Goal: Task Accomplishment & Management: Manage account settings

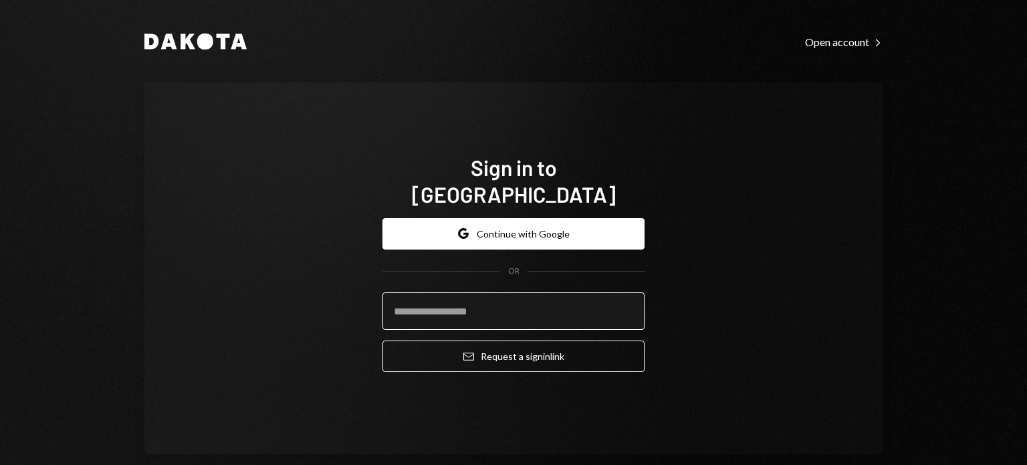
drag, startPoint x: 0, startPoint y: 0, endPoint x: 517, endPoint y: 298, distance: 596.7
click at [517, 298] on input "email" at bounding box center [513, 310] width 262 height 37
click at [564, 298] on input "email" at bounding box center [513, 310] width 262 height 37
type input "**********"
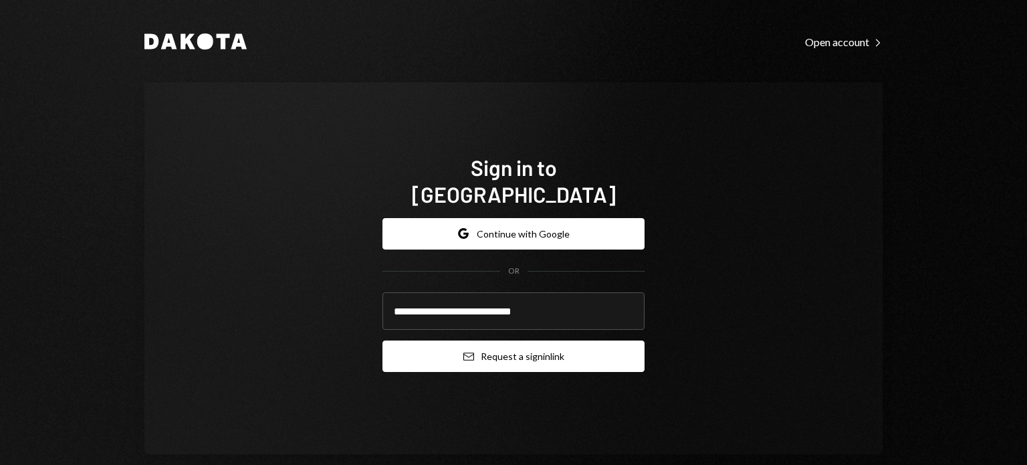
click at [553, 346] on button "Email Request a sign in link" at bounding box center [513, 355] width 262 height 31
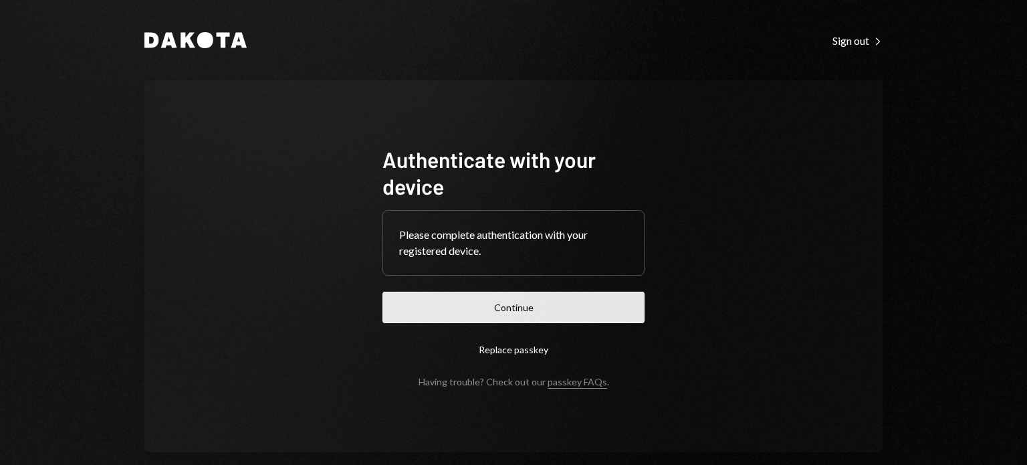
click at [499, 307] on button "Continue" at bounding box center [513, 307] width 262 height 31
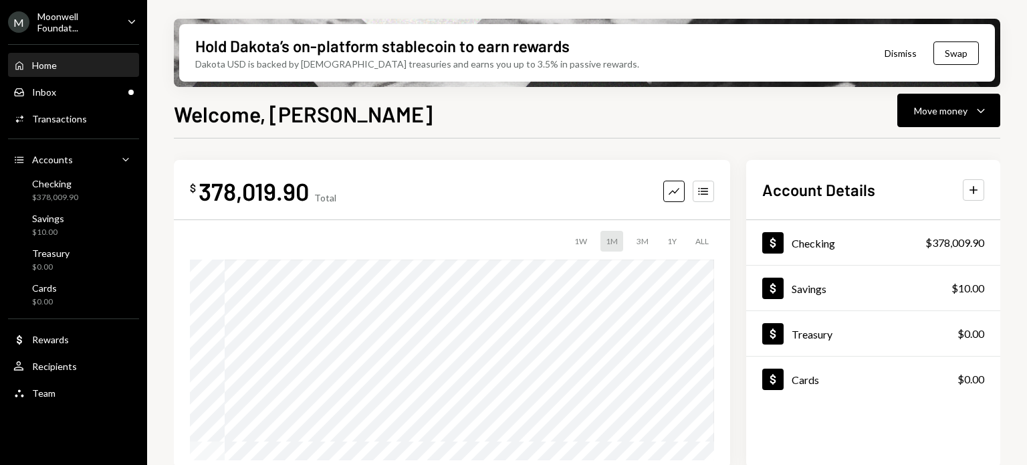
click at [90, 25] on div "Moonwell Foundat..." at bounding box center [76, 22] width 79 height 23
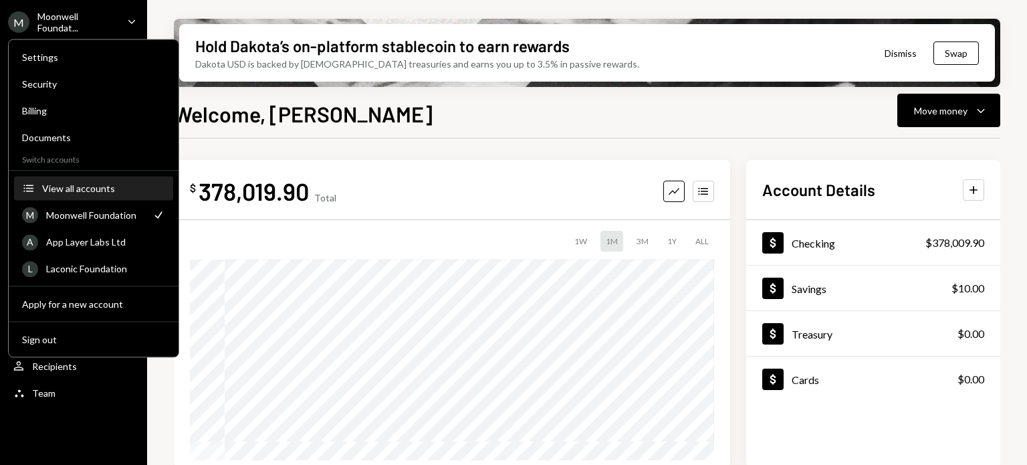
click at [38, 190] on button "Accounts View all accounts" at bounding box center [93, 189] width 159 height 24
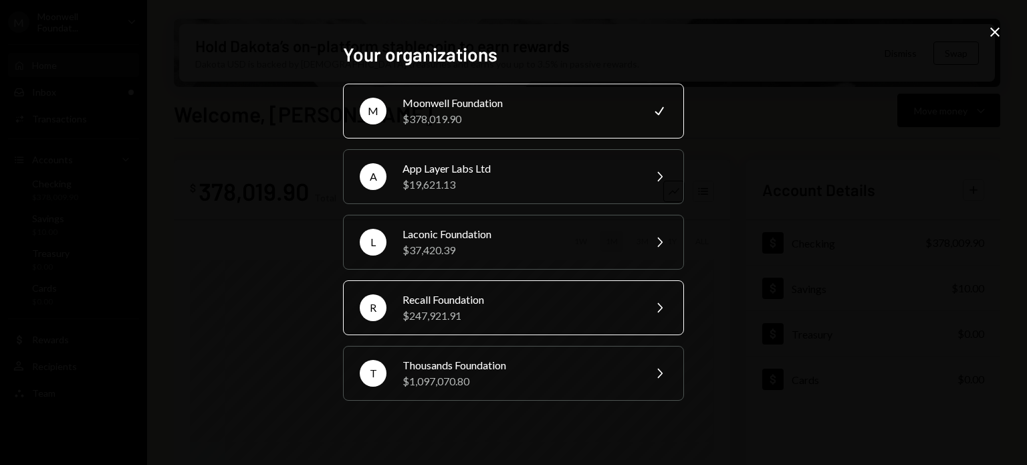
click at [439, 300] on div "Recall Foundation" at bounding box center [519, 300] width 233 height 16
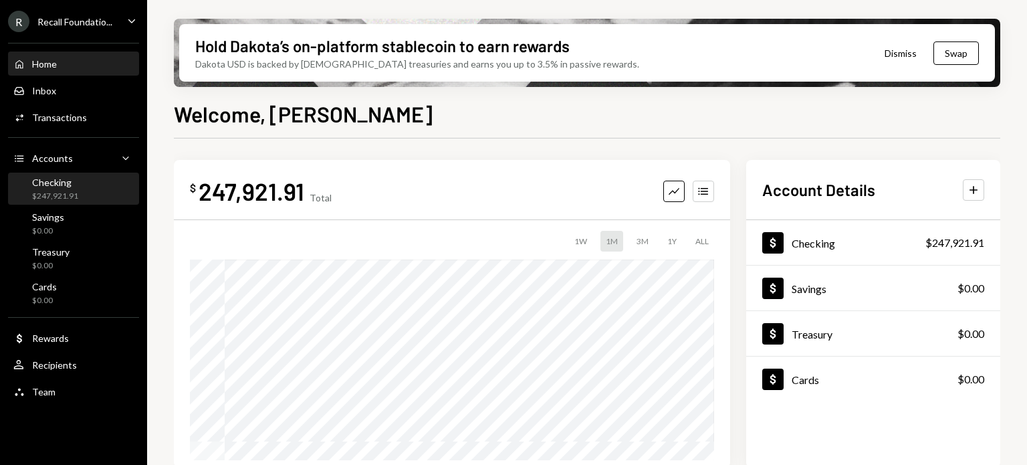
click at [66, 192] on div "$247,921.91" at bounding box center [55, 196] width 46 height 11
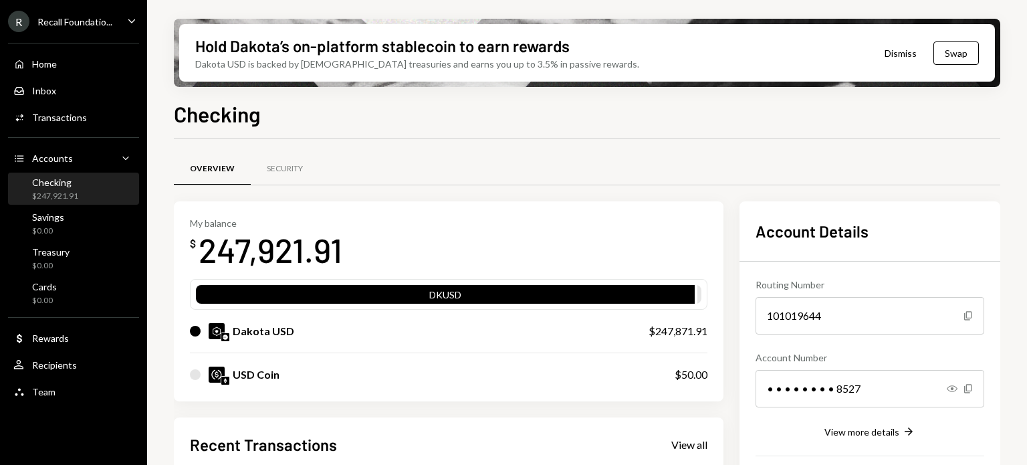
click at [1001, 267] on div "Hold Dakota’s on-platform stablecoin to earn rewards Dakota USD is backed by U.…" at bounding box center [587, 232] width 880 height 465
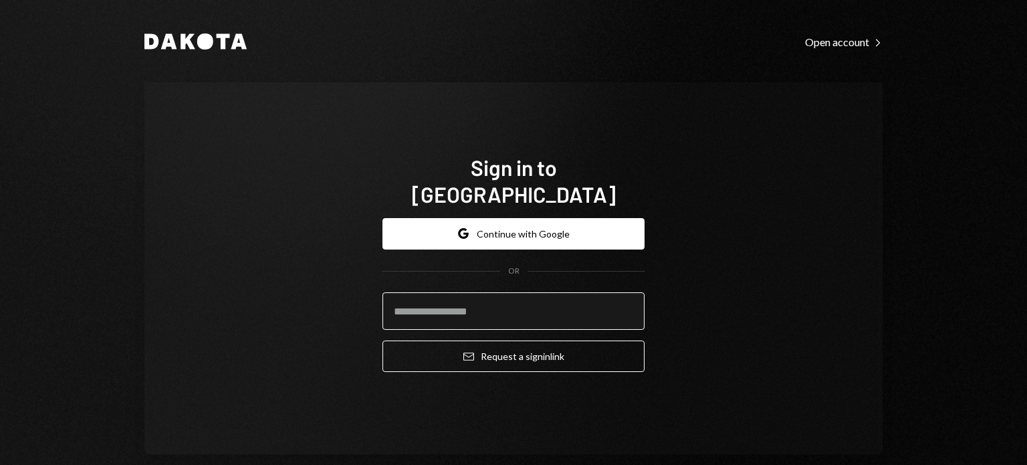
click at [439, 292] on input "email" at bounding box center [513, 310] width 262 height 37
type input "**********"
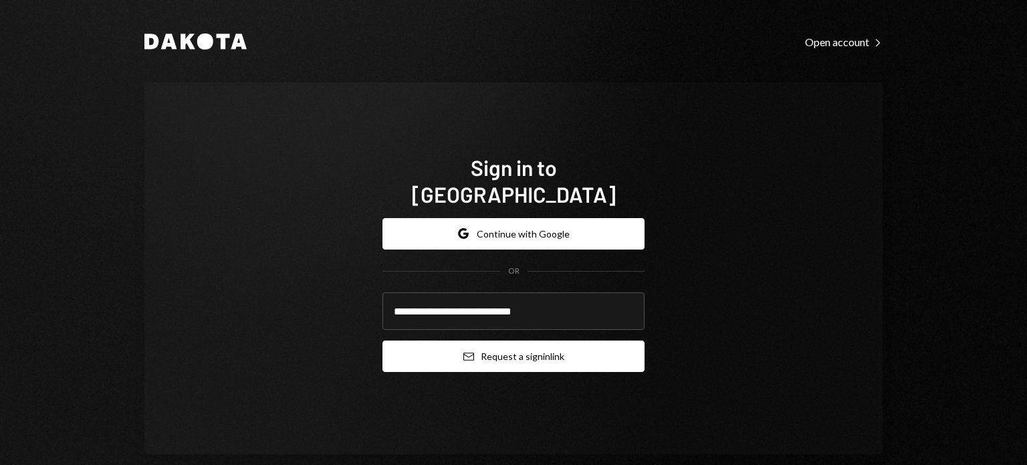
click at [441, 346] on button "Email Request a sign in link" at bounding box center [513, 355] width 262 height 31
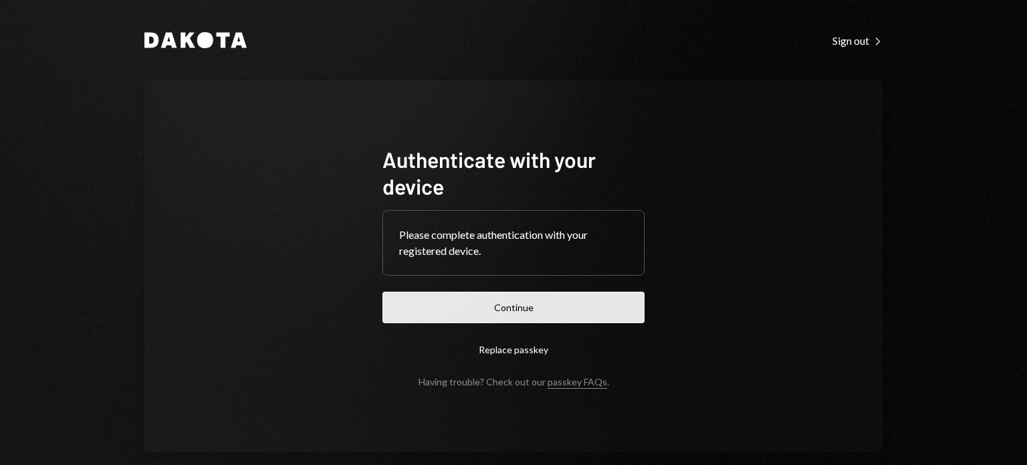
click at [518, 306] on button "Continue" at bounding box center [513, 307] width 262 height 31
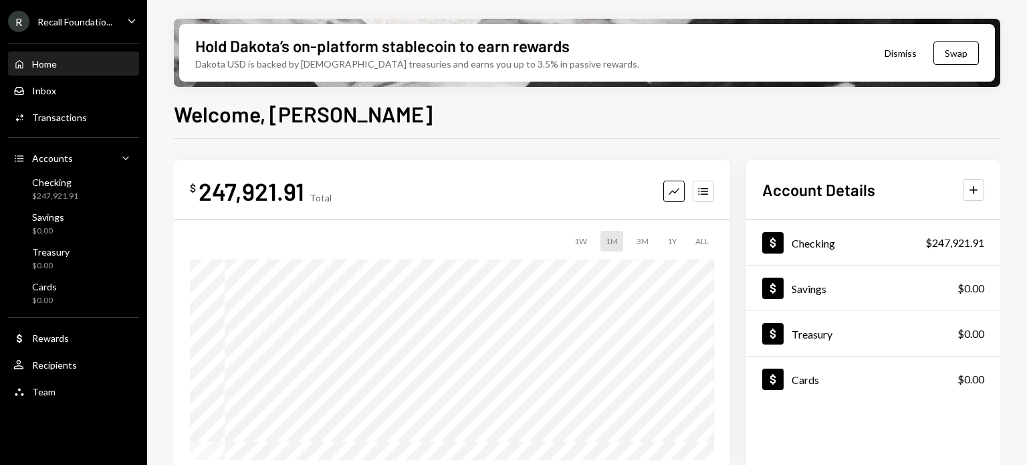
click at [96, 23] on div "Recall Foundatio..." at bounding box center [74, 21] width 75 height 11
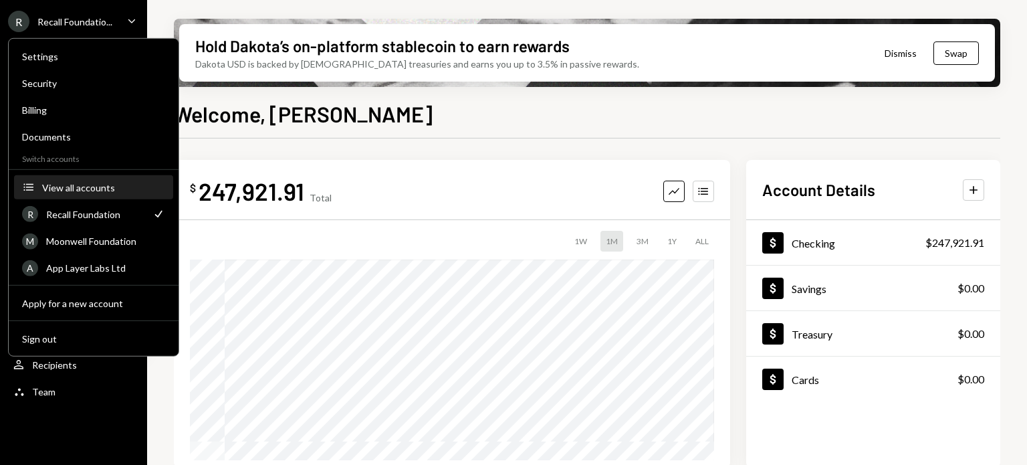
click at [102, 191] on div "View all accounts" at bounding box center [103, 186] width 123 height 11
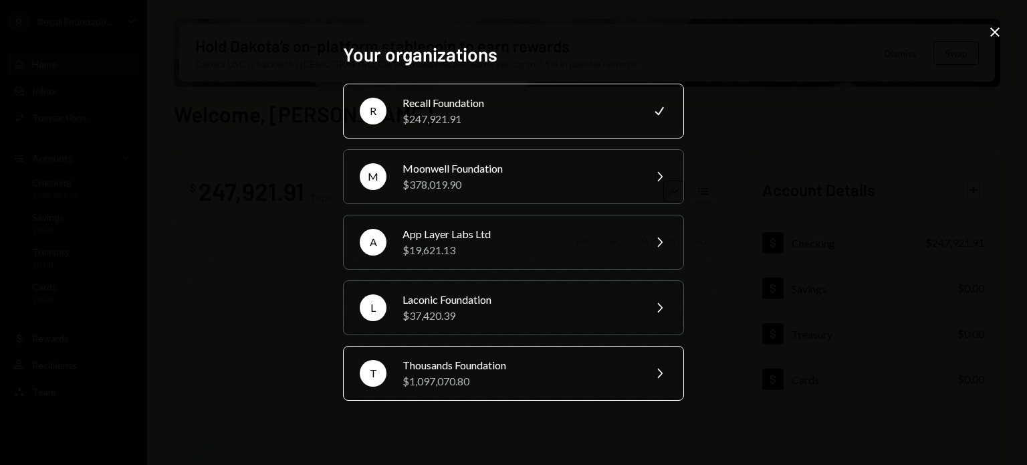
click at [415, 358] on div "Thousands Foundation" at bounding box center [519, 365] width 233 height 16
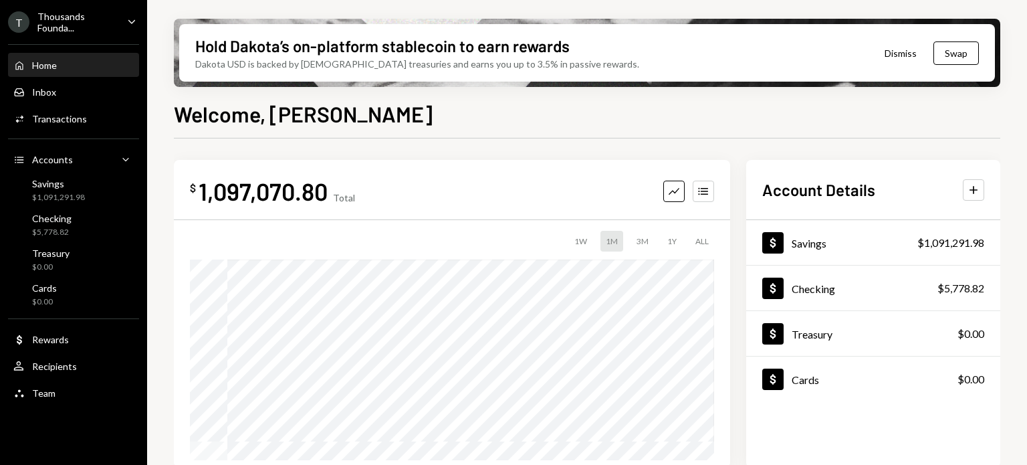
click at [160, 76] on div "Hold Dakota’s on-platform stablecoin to earn rewards Dakota USD is backed by U.…" at bounding box center [587, 232] width 880 height 465
